Goal: Check status

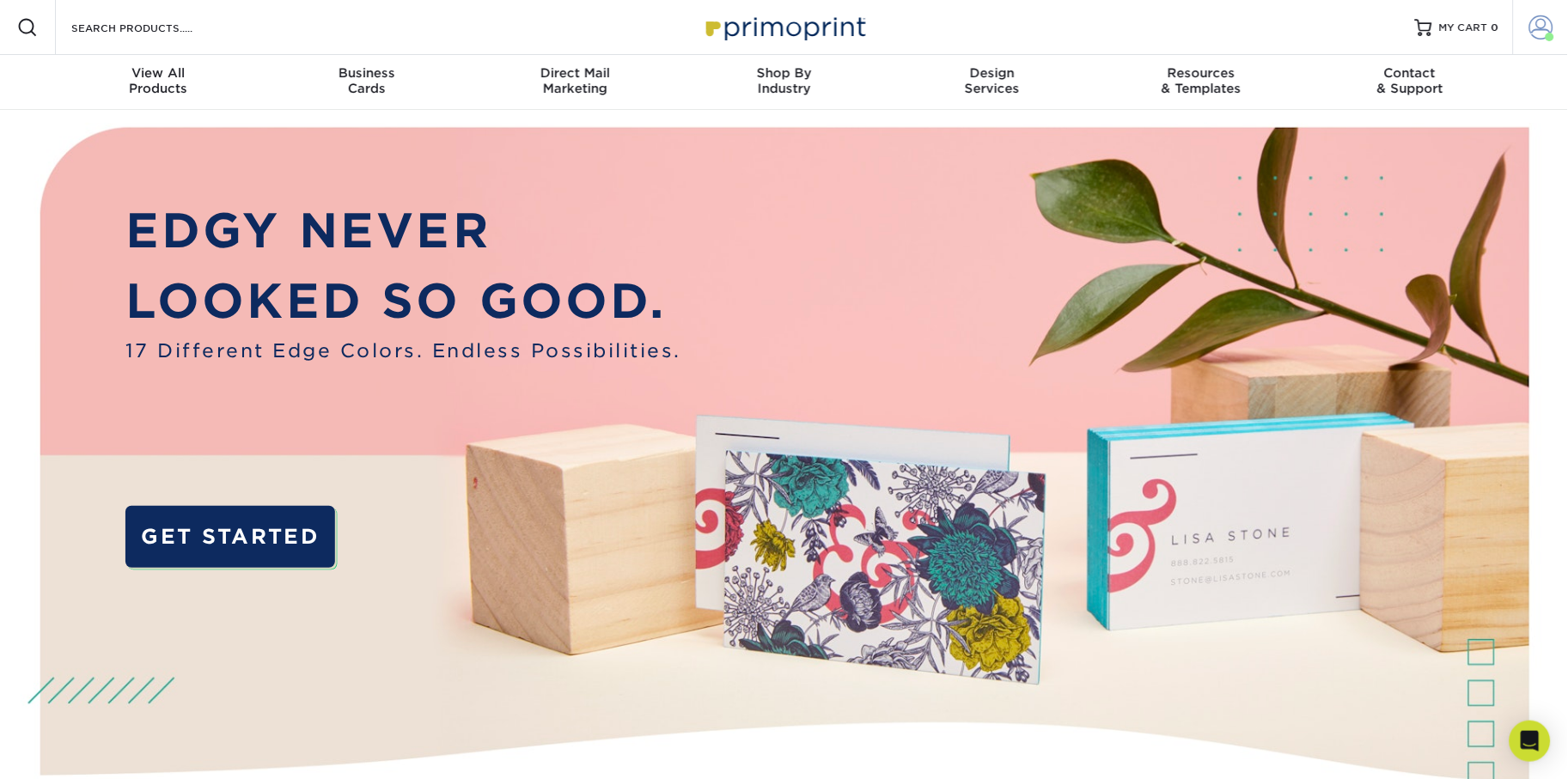
click at [1559, 19] on link "Account" at bounding box center [1541, 27] width 55 height 55
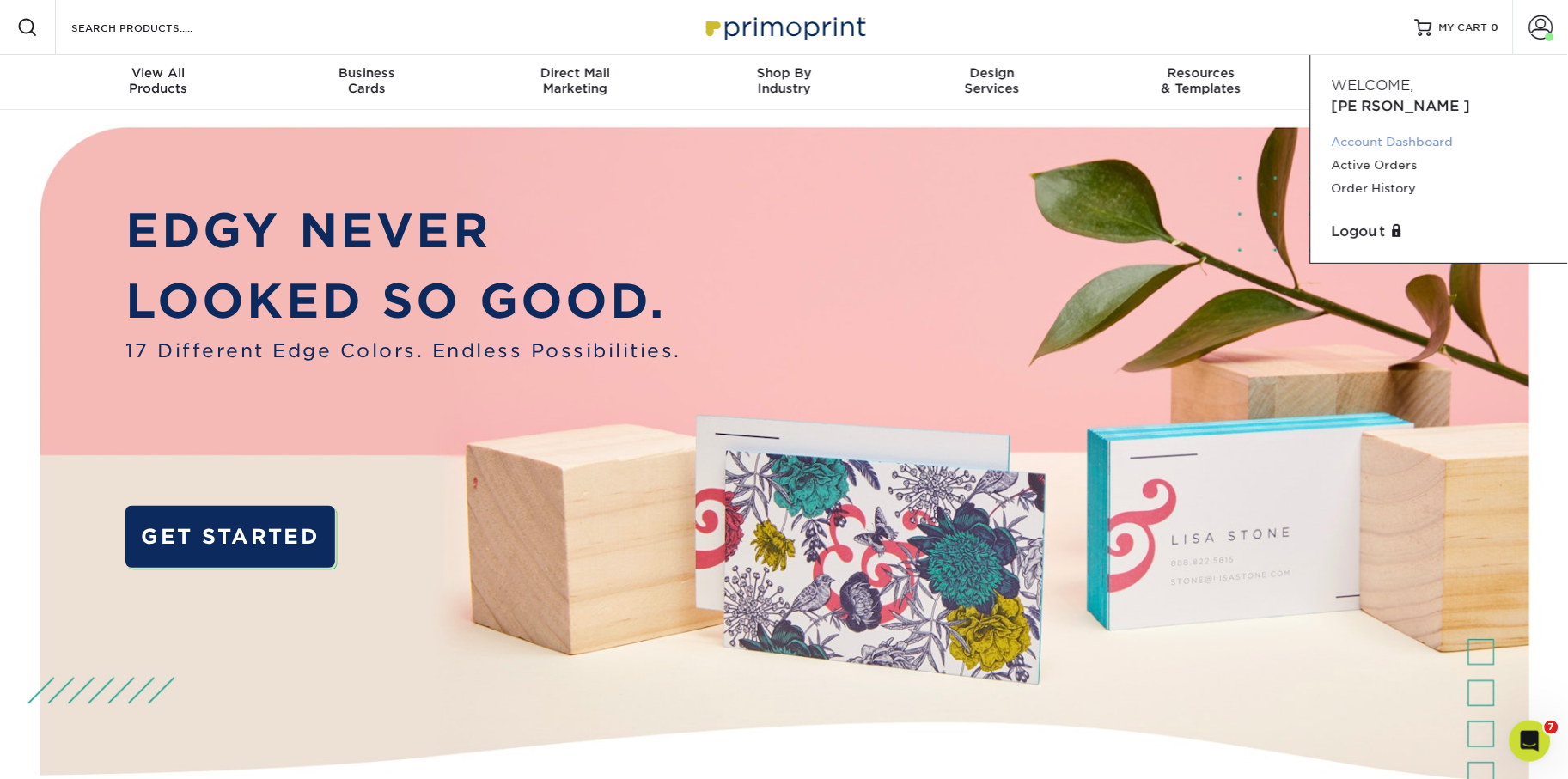
click at [1413, 131] on link "Account Dashboard" at bounding box center [1439, 143] width 215 height 24
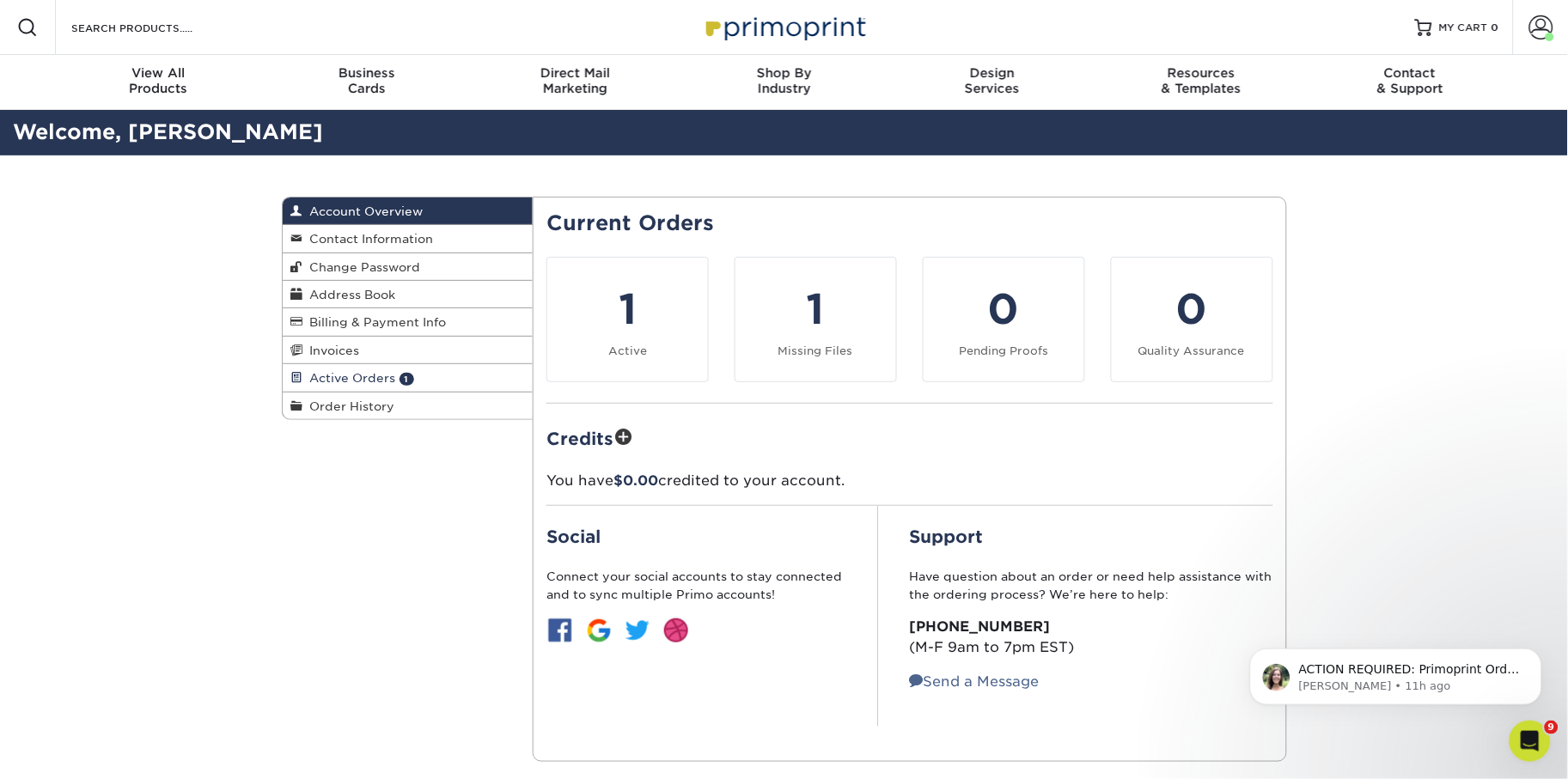
click at [326, 373] on span "Active Orders" at bounding box center [350, 378] width 93 height 14
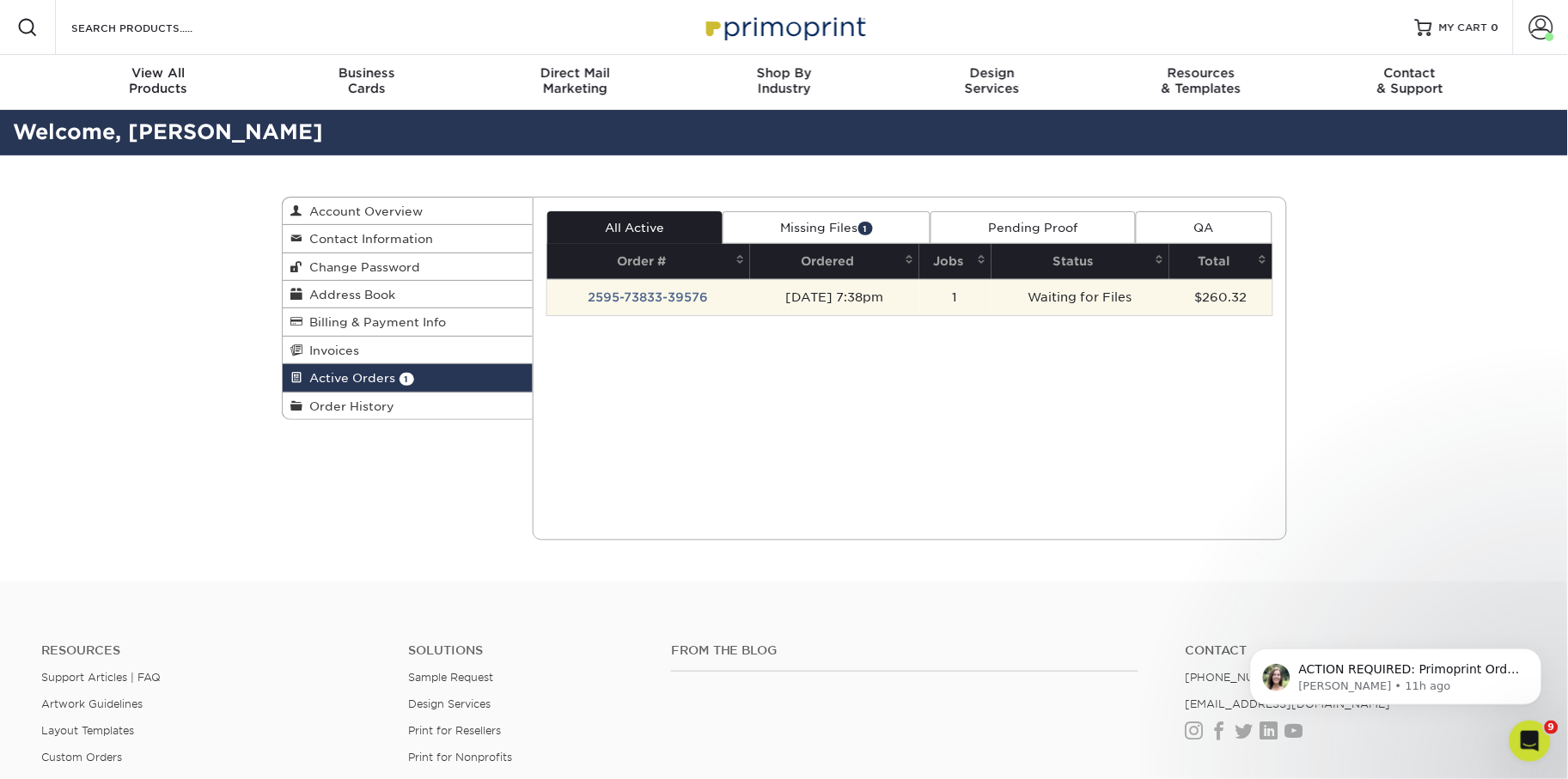
click at [809, 305] on td "[DATE] 7:38pm" at bounding box center [835, 297] width 169 height 36
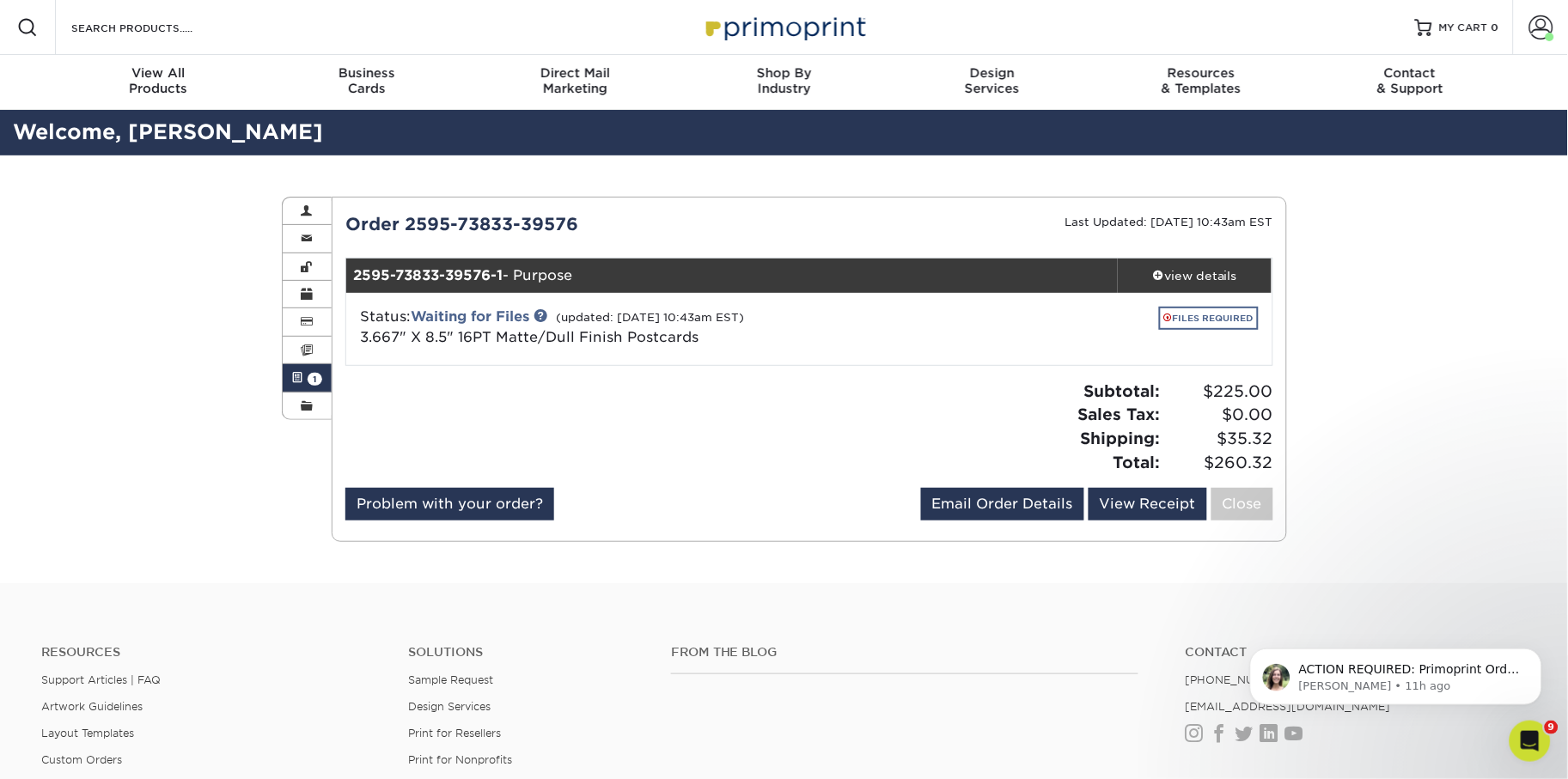
click at [1206, 322] on link "FILES REQUIRED" at bounding box center [1209, 319] width 100 height 24
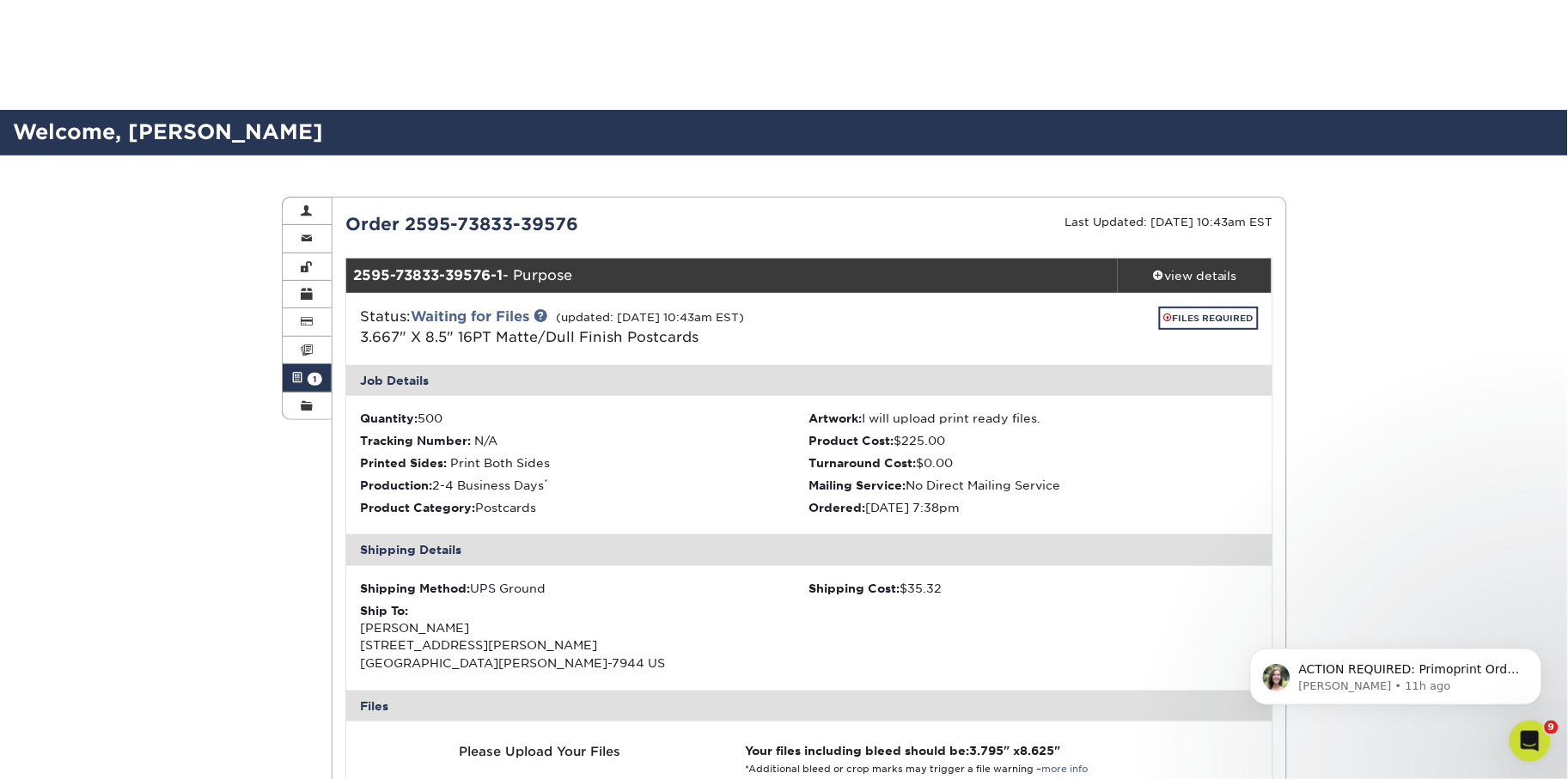
scroll to position [466, 0]
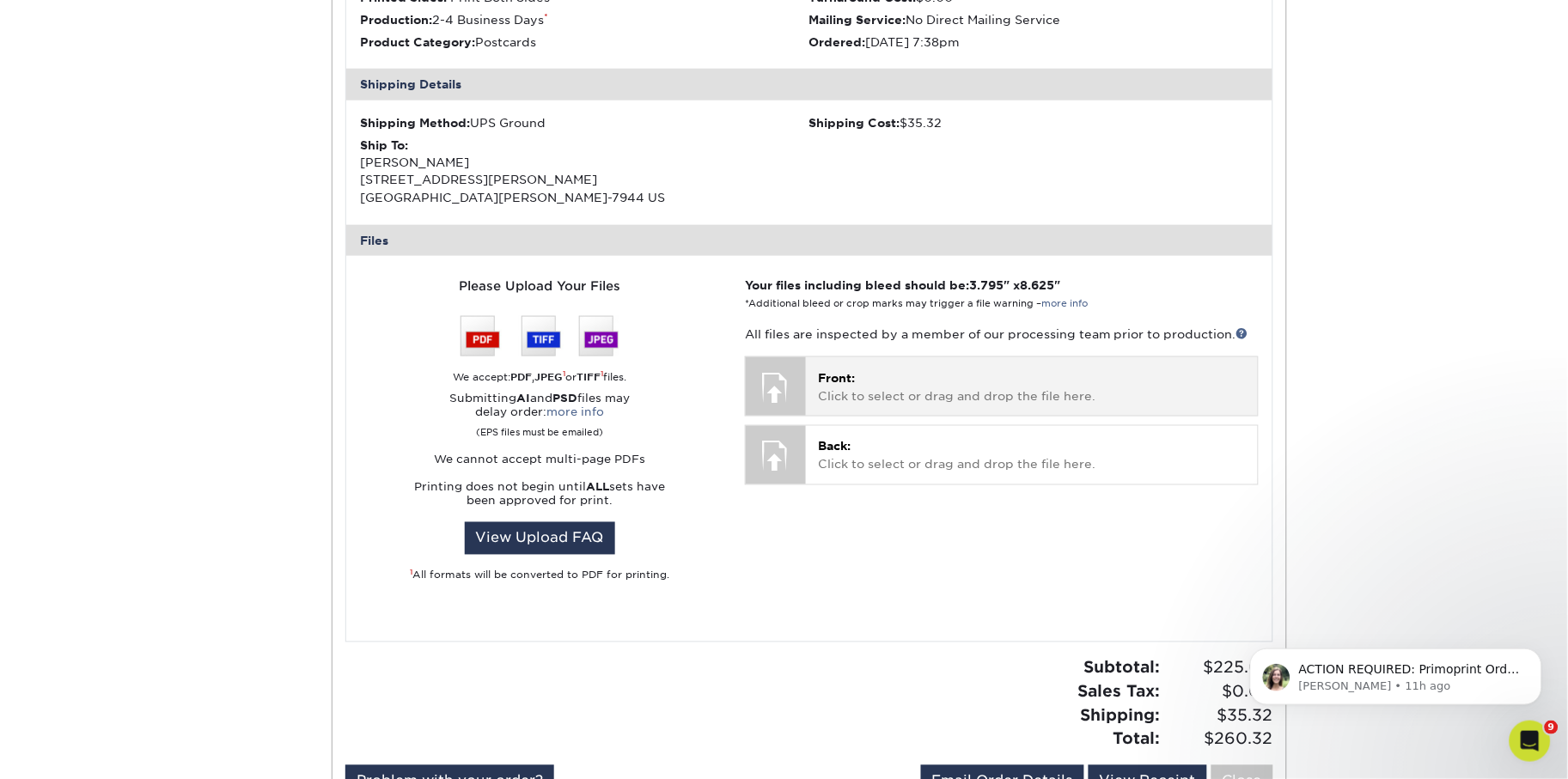
click at [908, 389] on p "Front: Click to select or drag and drop the file here." at bounding box center [1032, 387] width 427 height 35
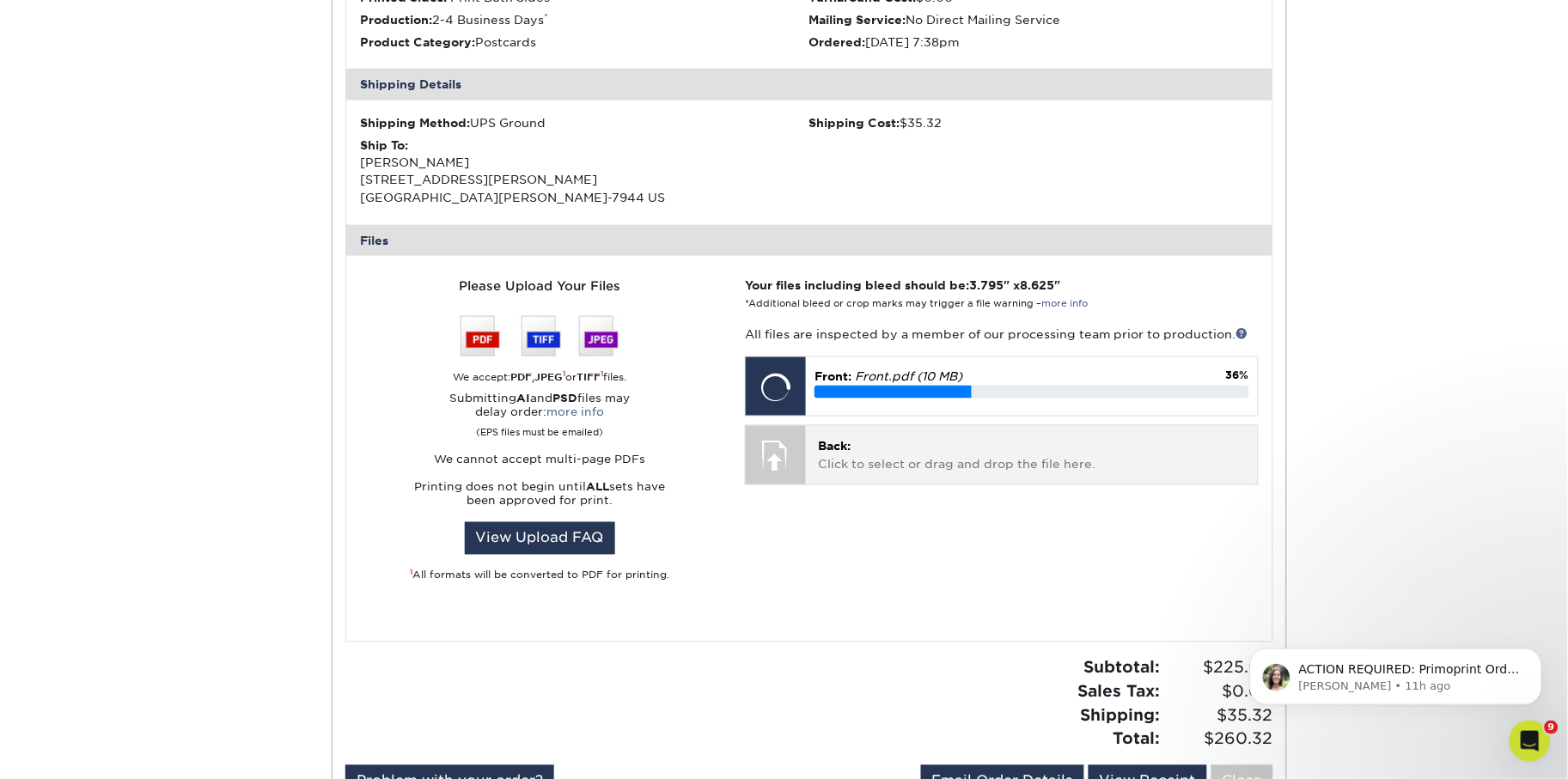
click at [948, 463] on div "Back: Click to select or drag and drop the file here. Choose file" at bounding box center [1031, 454] width 452 height 57
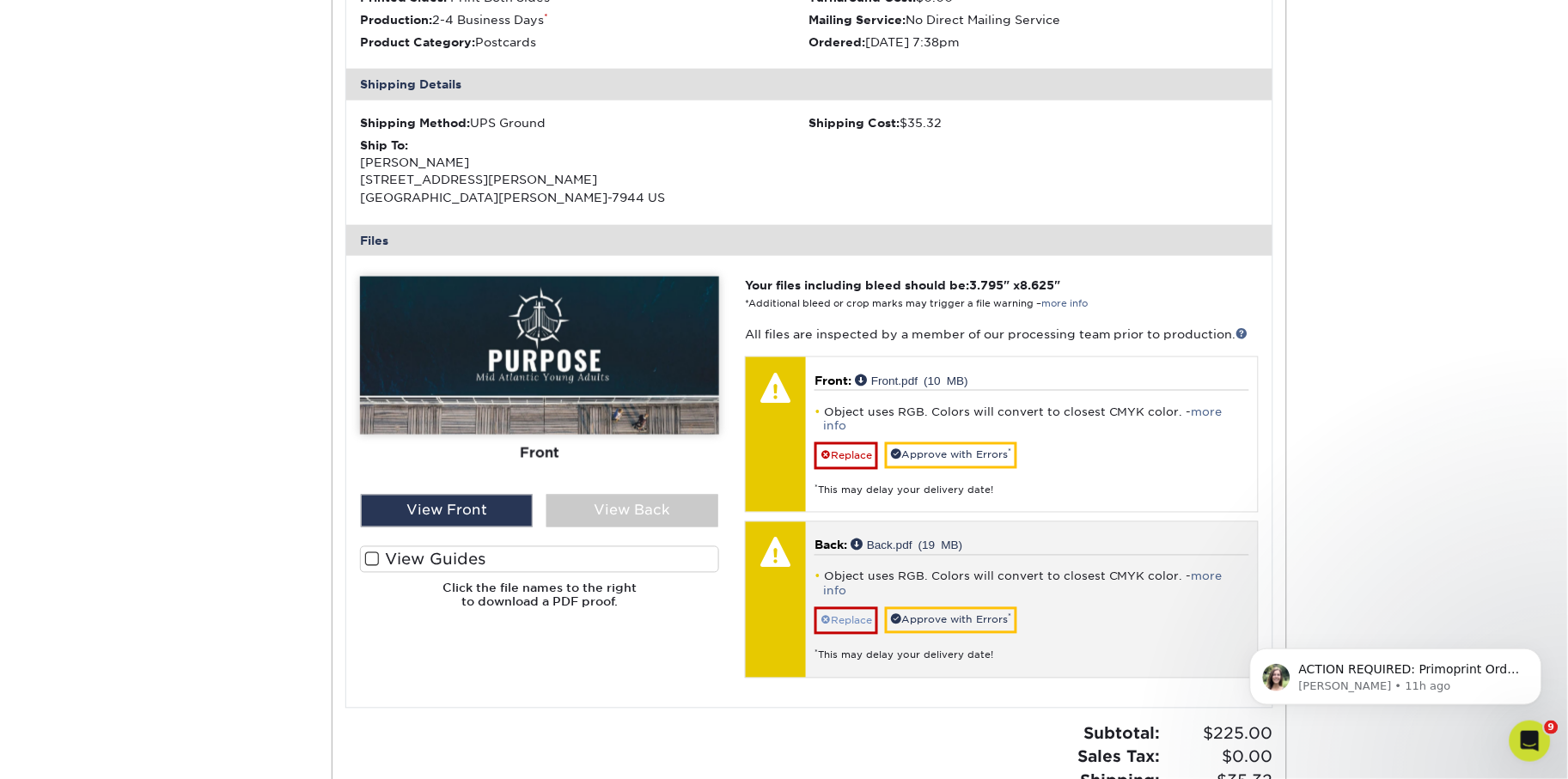
click at [843, 607] on link "Replace" at bounding box center [847, 621] width 64 height 27
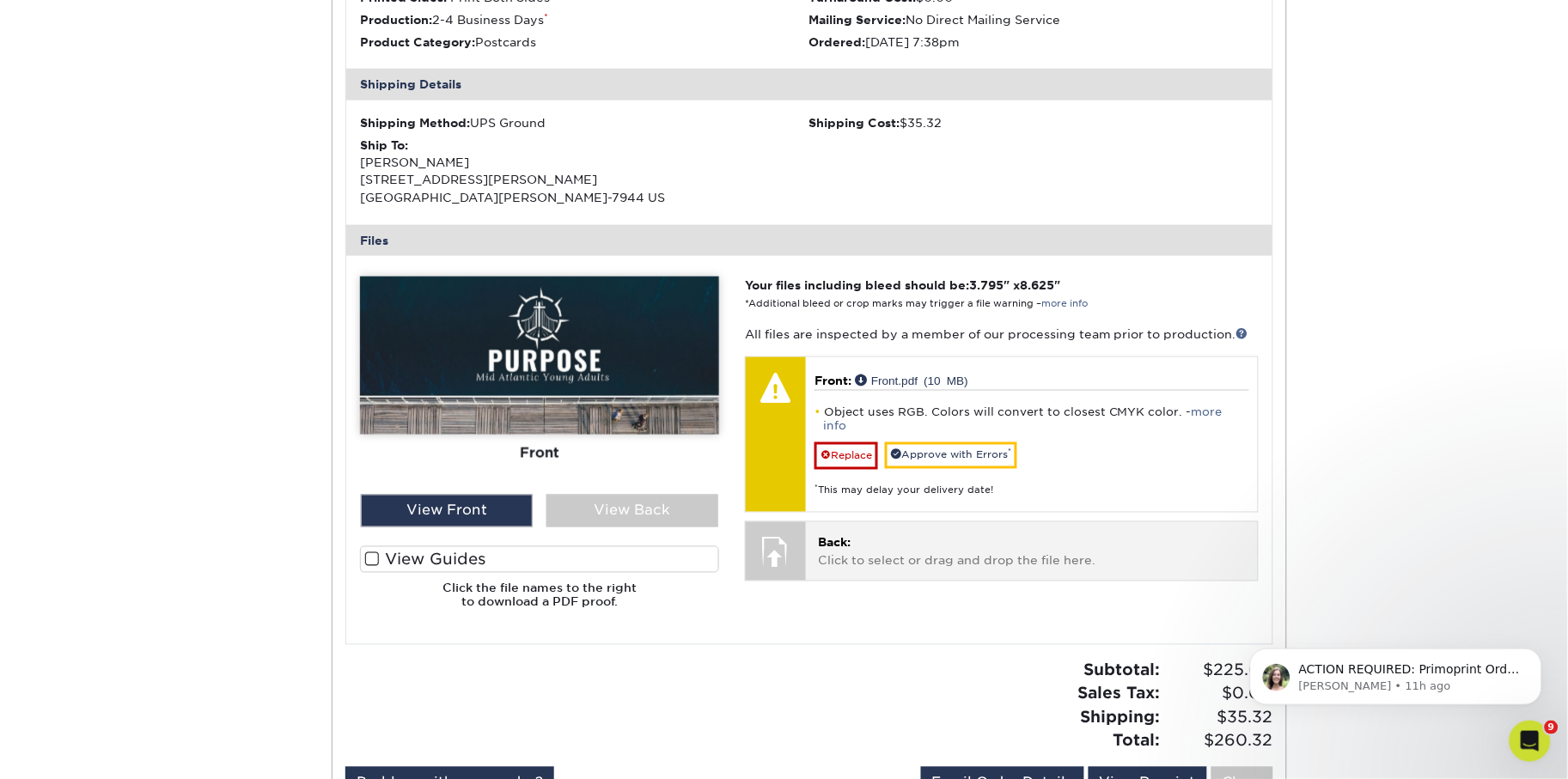
click at [874, 538] on p "Back: Click to select or drag and drop the file here." at bounding box center [1032, 551] width 427 height 35
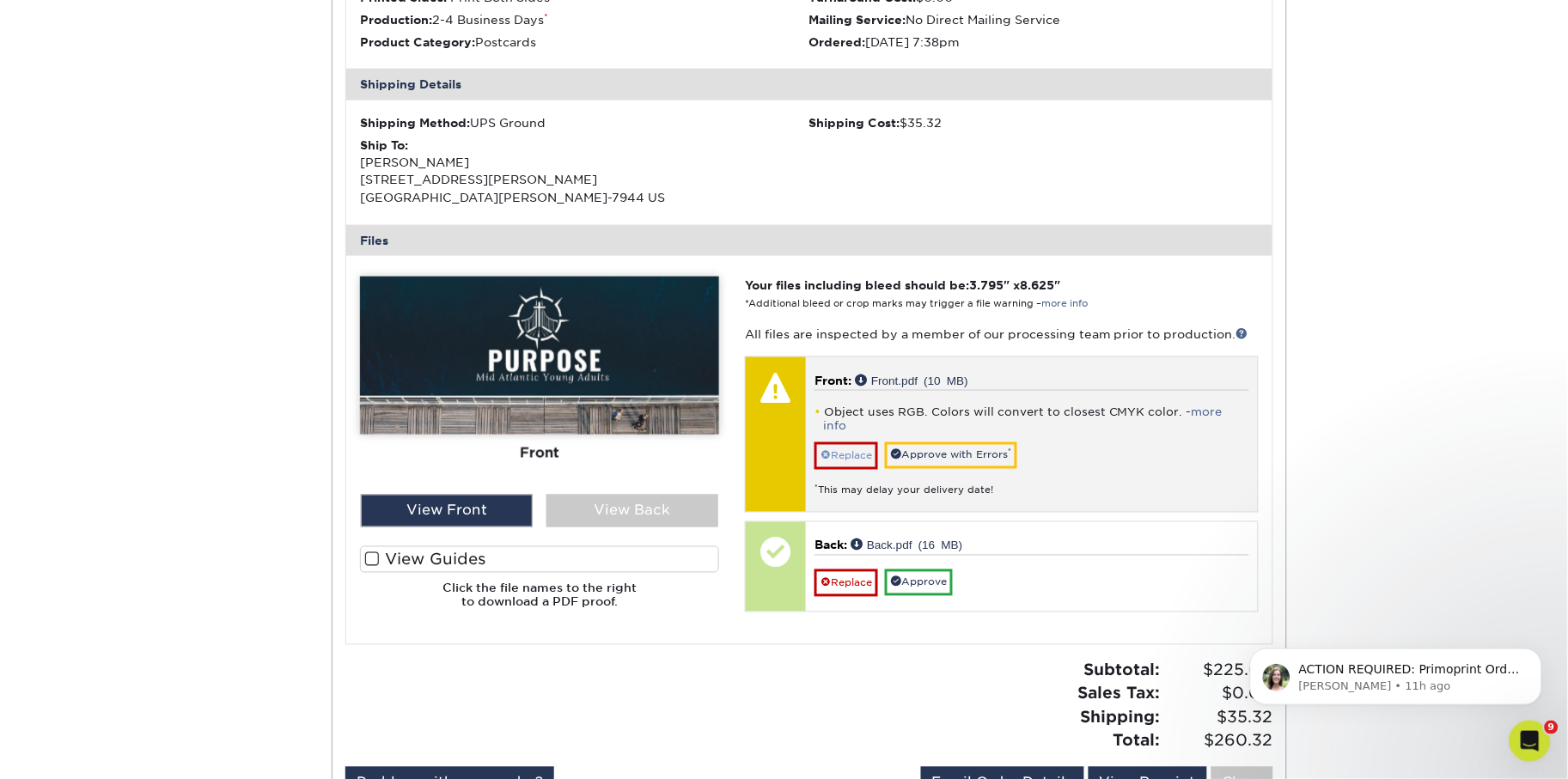
click at [858, 442] on link "Replace" at bounding box center [847, 456] width 64 height 27
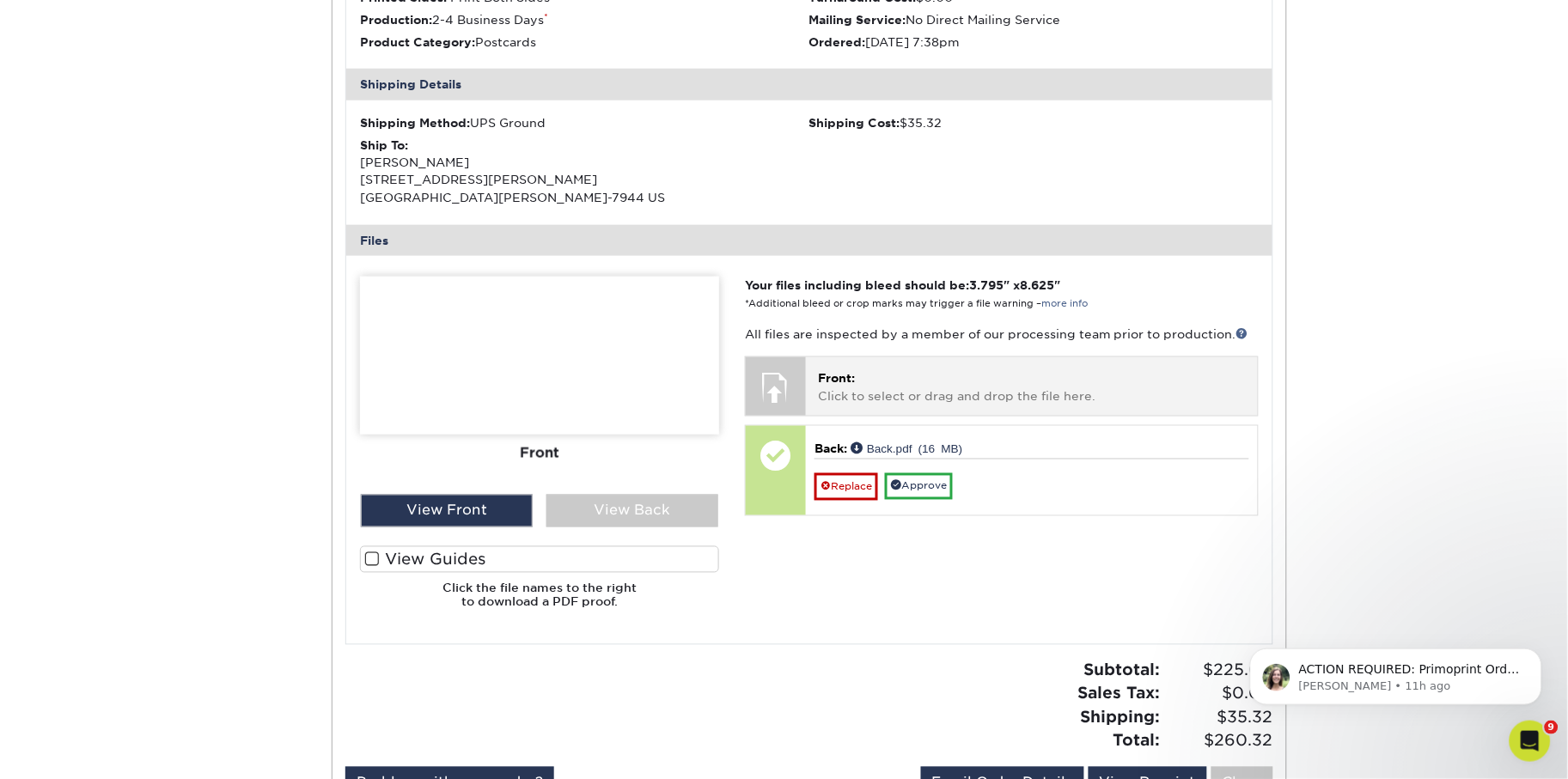
click at [838, 373] on span "Front:" at bounding box center [837, 378] width 37 height 14
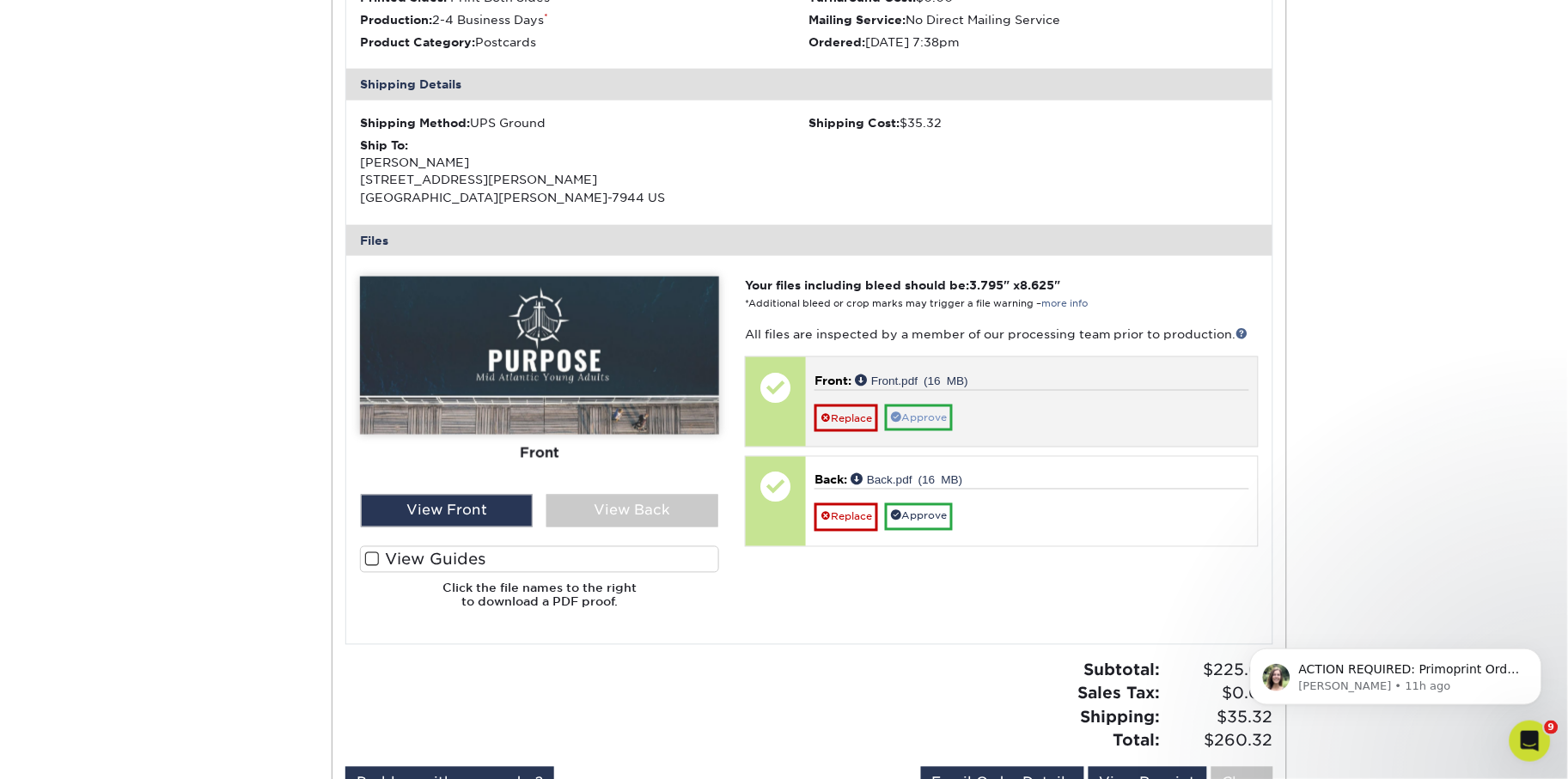
click at [947, 411] on link "Approve" at bounding box center [918, 418] width 68 height 26
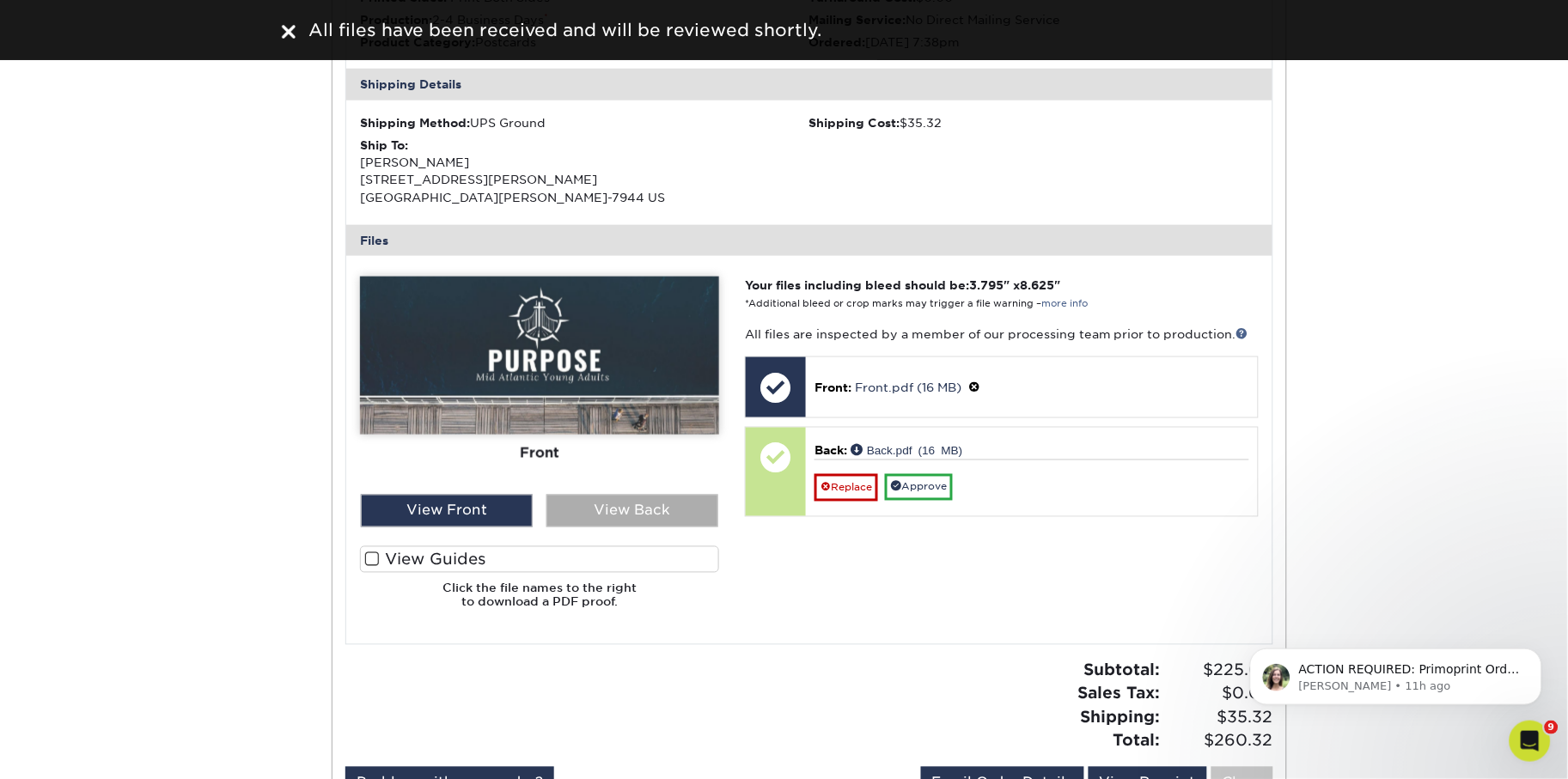
click at [643, 496] on div "View Back" at bounding box center [632, 511] width 172 height 33
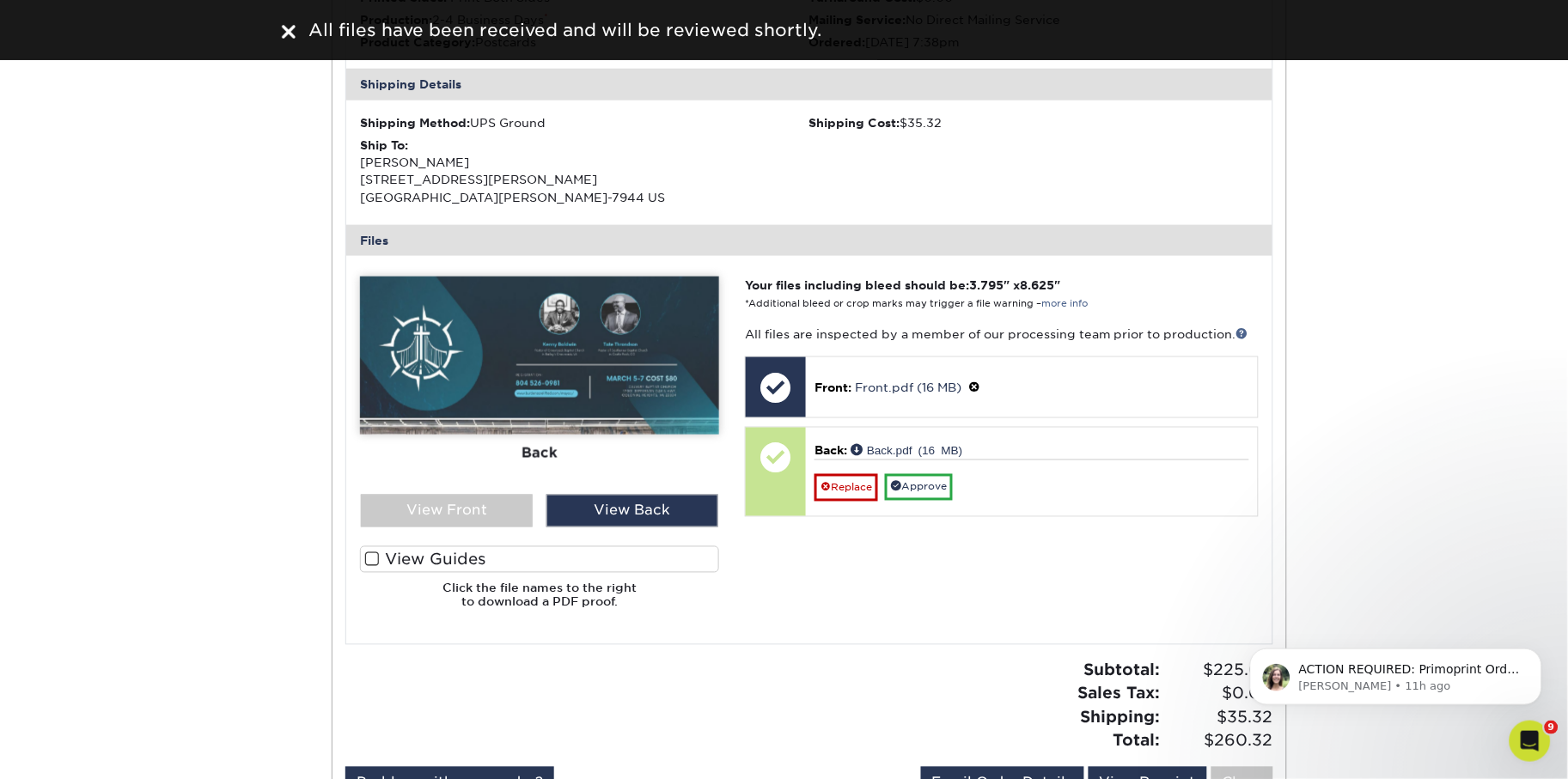
click at [373, 551] on span at bounding box center [372, 559] width 15 height 16
click at [0, 0] on input "View Guides" at bounding box center [0, 0] width 0 height 0
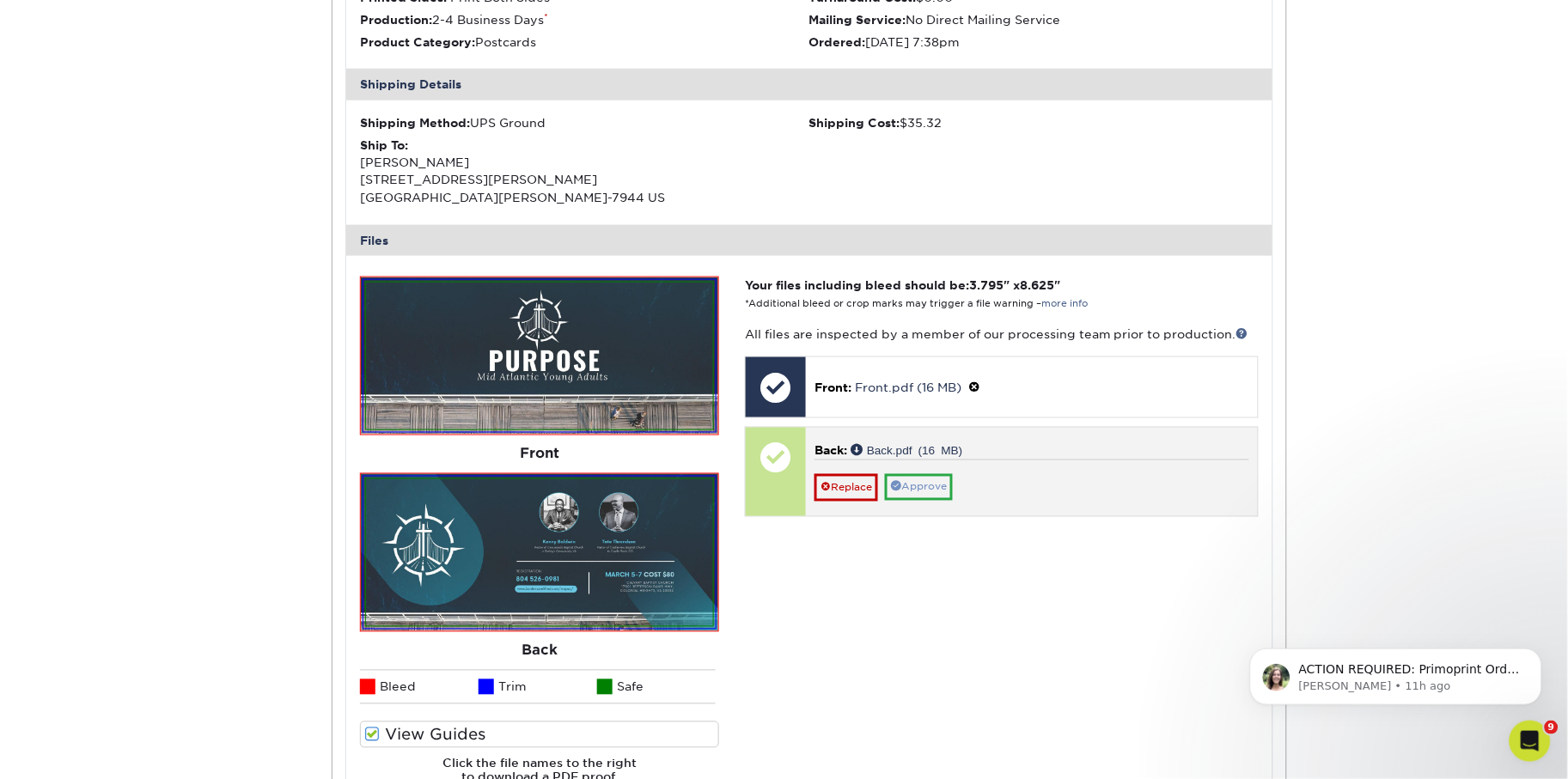
click at [918, 476] on link "Approve" at bounding box center [918, 487] width 68 height 26
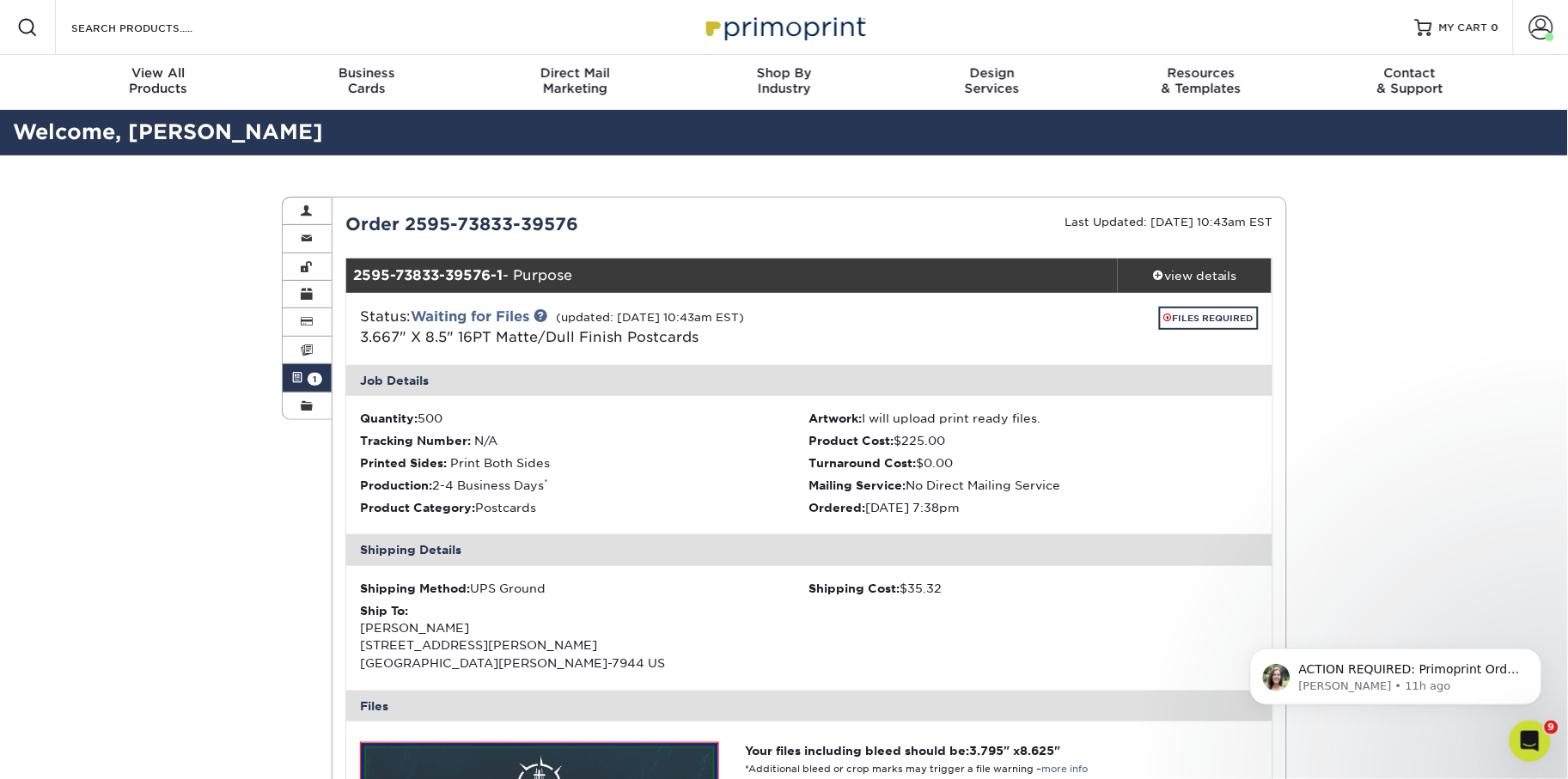
scroll to position [0, 0]
